Goal: Information Seeking & Learning: Find specific fact

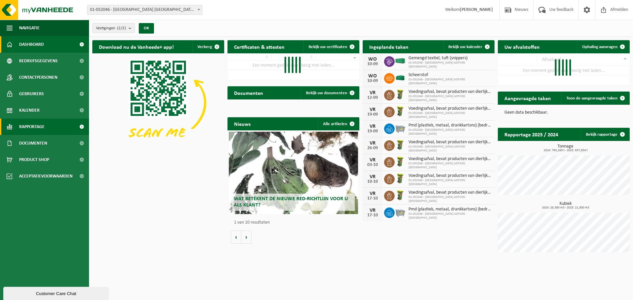
click at [35, 131] on span "Rapportage" at bounding box center [31, 127] width 25 height 16
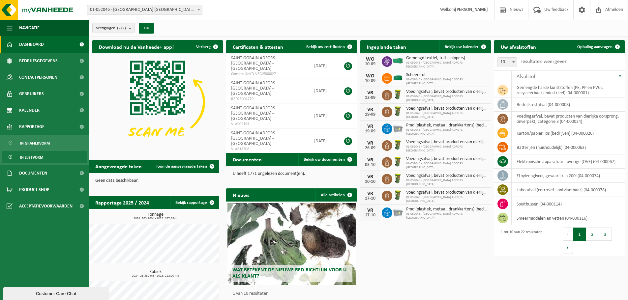
click at [35, 157] on span "In lijstvorm" at bounding box center [31, 157] width 23 height 13
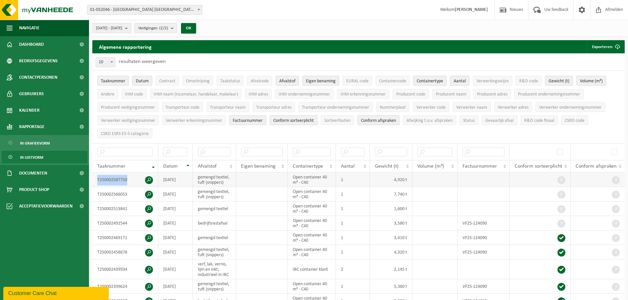
drag, startPoint x: 130, startPoint y: 180, endPoint x: 96, endPoint y: 181, distance: 33.3
click at [96, 181] on td "T250002587750" at bounding box center [125, 180] width 66 height 15
copy td "T250002587750"
click at [213, 151] on input "text" at bounding box center [214, 152] width 33 height 9
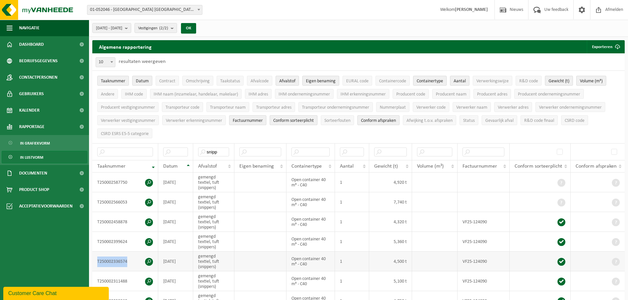
drag, startPoint x: 130, startPoint y: 259, endPoint x: 97, endPoint y: 260, distance: 32.7
click at [97, 260] on td "T250002336574" at bounding box center [125, 262] width 66 height 20
copy td "T250002336574"
click at [221, 149] on input "snipp" at bounding box center [213, 152] width 31 height 9
type input "s"
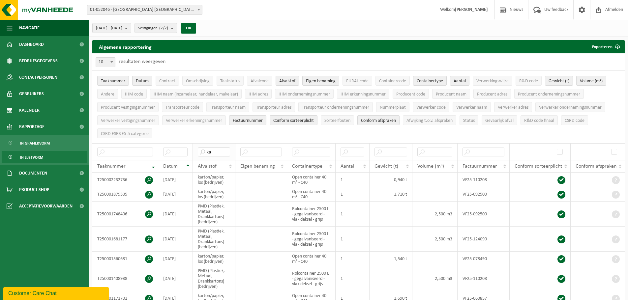
type input "k"
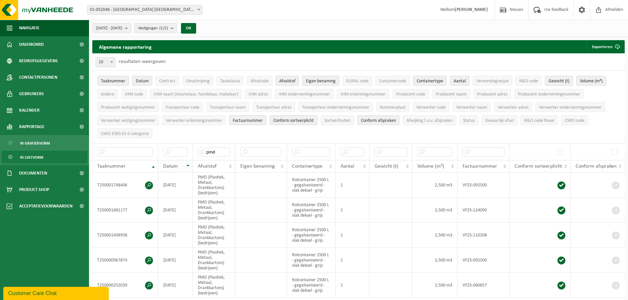
click at [189, 166] on th "Datum" at bounding box center [175, 166] width 35 height 13
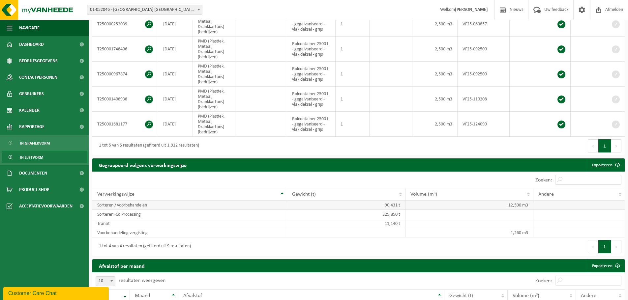
scroll to position [165, 0]
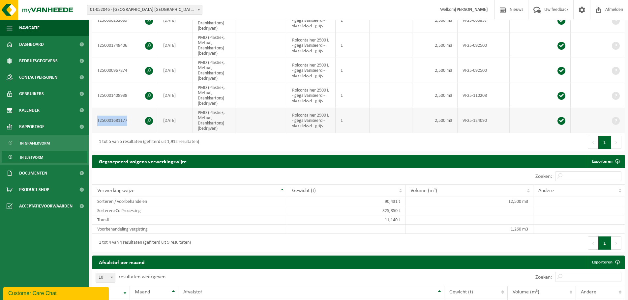
drag, startPoint x: 130, startPoint y: 120, endPoint x: 95, endPoint y: 120, distance: 35.3
click at [95, 120] on td "T250001681177" at bounding box center [125, 120] width 66 height 25
copy td "T250001681177"
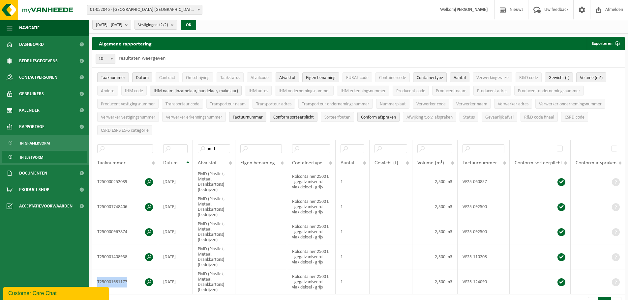
scroll to position [0, 0]
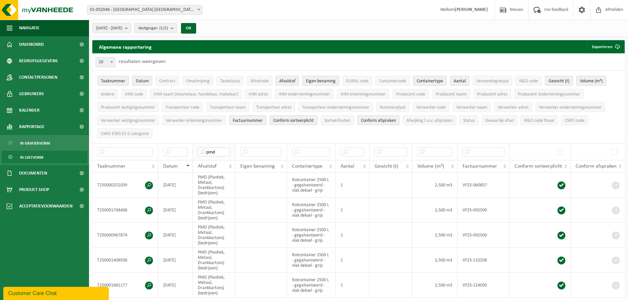
click at [221, 152] on input "pmd" at bounding box center [214, 152] width 32 height 9
type input "p"
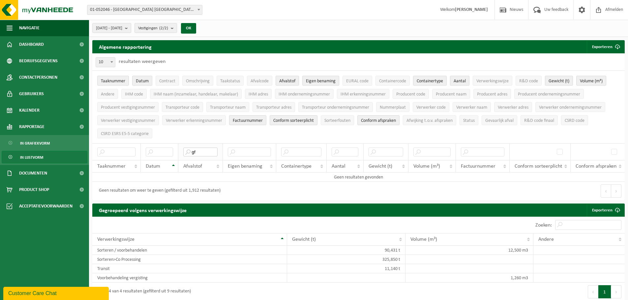
type input "g"
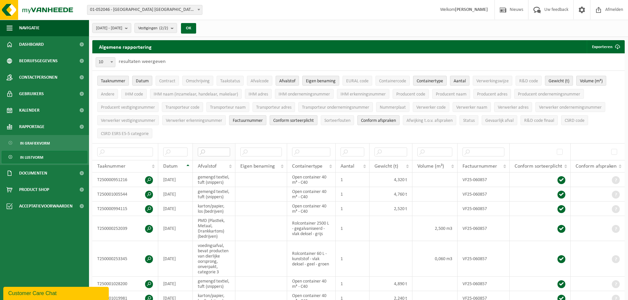
click at [216, 148] on input "text" at bounding box center [214, 152] width 32 height 9
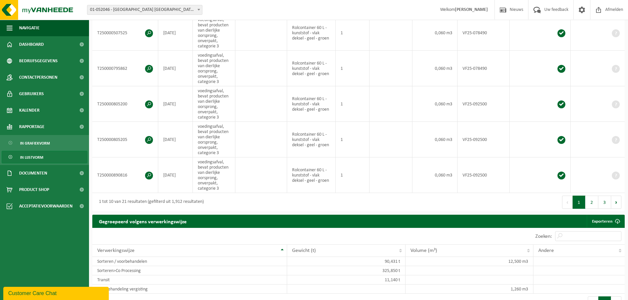
scroll to position [363, 0]
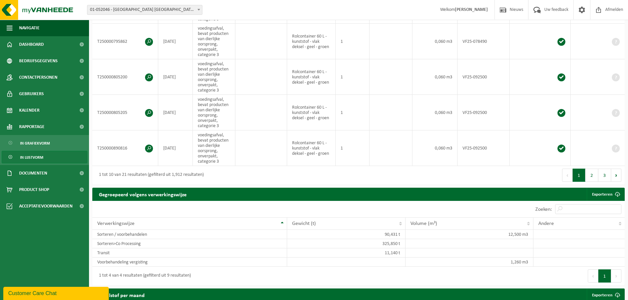
type input "voedi"
click at [594, 174] on button "2" at bounding box center [592, 175] width 13 height 13
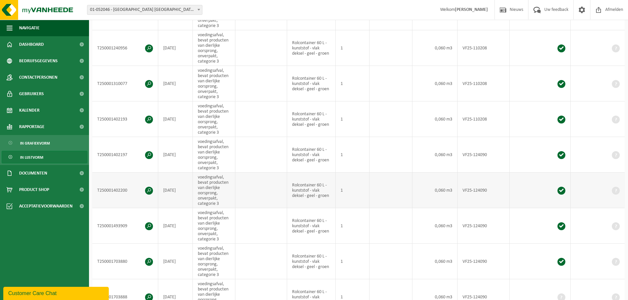
scroll to position [231, 0]
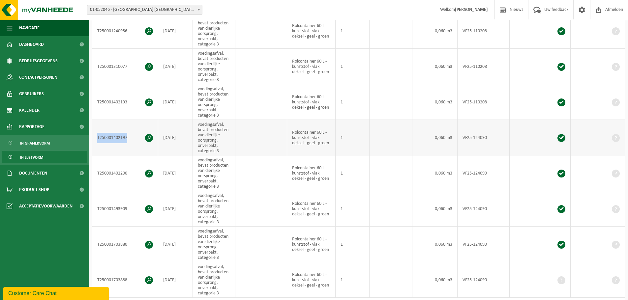
drag, startPoint x: 129, startPoint y: 138, endPoint x: 95, endPoint y: 136, distance: 34.3
click at [95, 136] on td "T250001402197" at bounding box center [125, 138] width 66 height 36
copy td "T250001402197"
drag, startPoint x: 127, startPoint y: 173, endPoint x: 96, endPoint y: 171, distance: 31.0
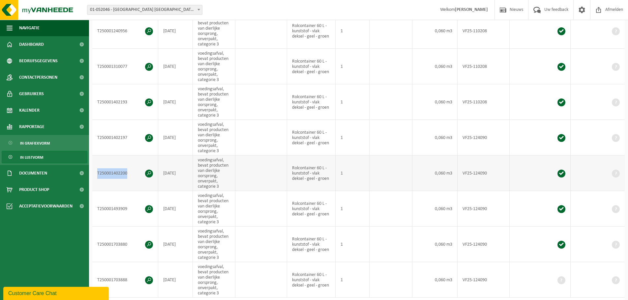
click at [96, 171] on td "T250001402200" at bounding box center [125, 174] width 66 height 36
copy td "T250001402200"
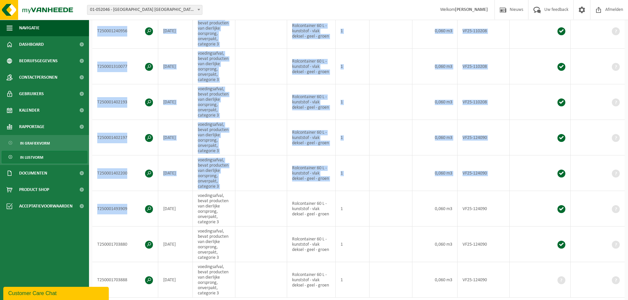
drag, startPoint x: 129, startPoint y: 205, endPoint x: 89, endPoint y: 204, distance: 40.2
click at [89, 204] on div "Algemene rapportering Exporteren Enkel mijn selectie Alle beschikbare kolommen …" at bounding box center [358, 64] width 539 height 510
click at [133, 212] on td "T250001493909" at bounding box center [125, 209] width 66 height 36
drag, startPoint x: 132, startPoint y: 208, endPoint x: 89, endPoint y: 206, distance: 42.3
click at [89, 206] on div "Algemene rapportering Exporteren Enkel mijn selectie Alle beschikbare kolommen …" at bounding box center [358, 64] width 539 height 510
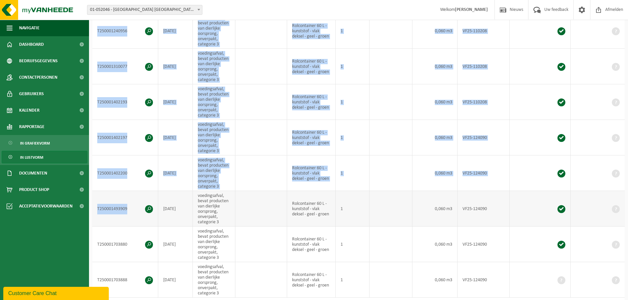
click at [139, 198] on td "T250001493909" at bounding box center [125, 209] width 66 height 36
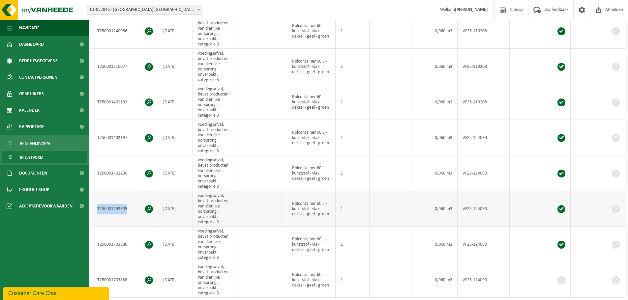
drag, startPoint x: 130, startPoint y: 207, endPoint x: 97, endPoint y: 206, distance: 32.7
click at [97, 206] on td "T250001493909" at bounding box center [125, 209] width 66 height 36
copy td "T250001493909"
drag, startPoint x: 130, startPoint y: 242, endPoint x: 96, endPoint y: 242, distance: 33.6
click at [96, 242] on td "T250001703880" at bounding box center [125, 245] width 66 height 36
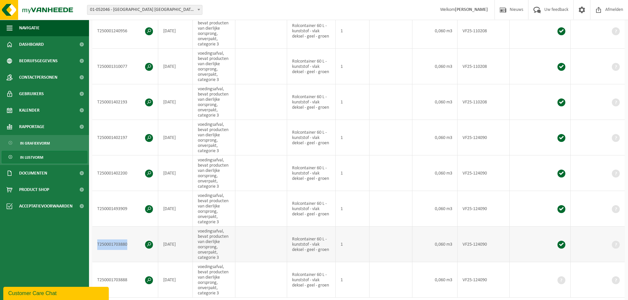
copy td "T250001703880"
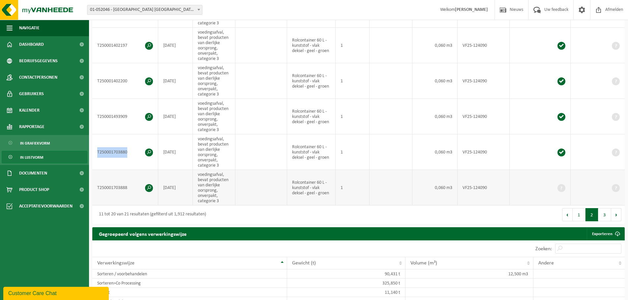
scroll to position [330, 0]
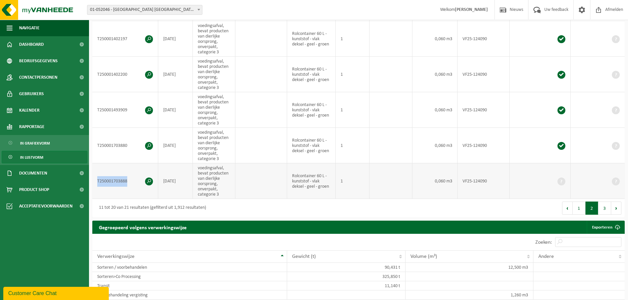
drag, startPoint x: 127, startPoint y: 180, endPoint x: 96, endPoint y: 180, distance: 31.7
click at [96, 180] on td "T250001703888" at bounding box center [125, 182] width 66 height 36
copy td "T250001703888"
click at [604, 206] on button "3" at bounding box center [604, 208] width 13 height 13
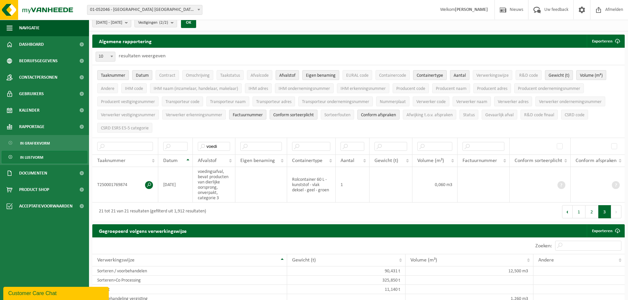
scroll to position [0, 0]
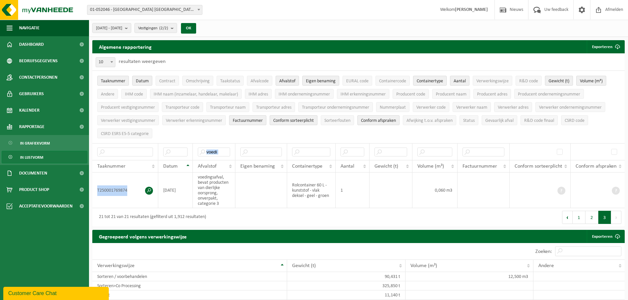
drag, startPoint x: 129, startPoint y: 188, endPoint x: 89, endPoint y: 188, distance: 39.6
click at [89, 188] on div "Algemene rapportering Exporteren Enkel mijn selectie Alle beschikbare kolommen …" at bounding box center [358, 135] width 539 height 190
copy div "Taaknummer Datum Afvalstof Eigen benaming Containertype Aantal Gewicht (t) Volu…"
